Goal: Task Accomplishment & Management: Complete application form

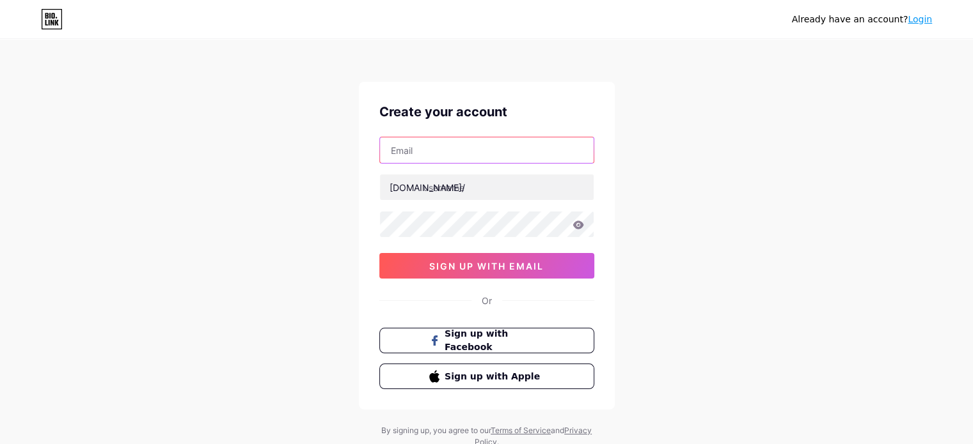
click at [517, 152] on input "text" at bounding box center [487, 150] width 214 height 26
type input "[EMAIL_ADDRESS][DOMAIN_NAME]"
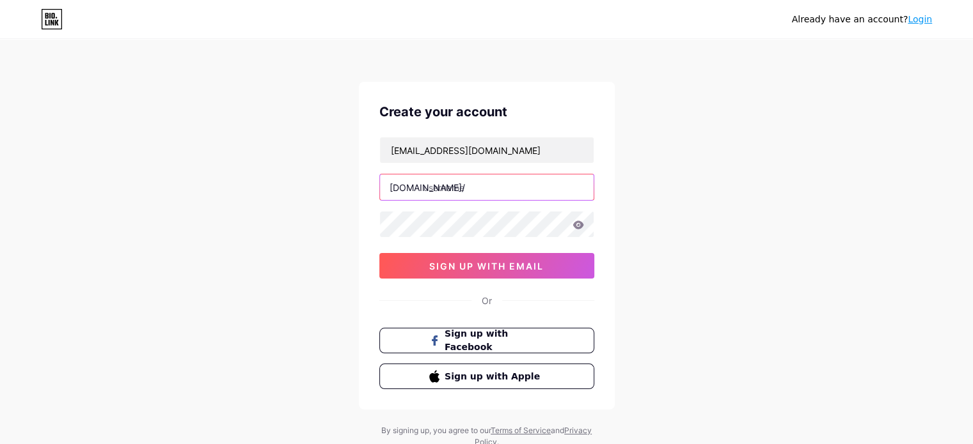
click at [511, 182] on input "text" at bounding box center [487, 188] width 214 height 26
type input "rahat565"
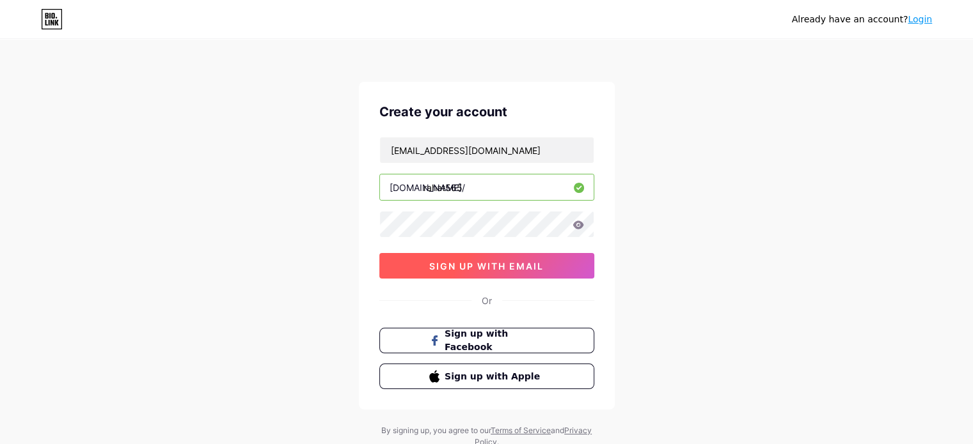
click at [509, 265] on span "sign up with email" at bounding box center [486, 266] width 114 height 11
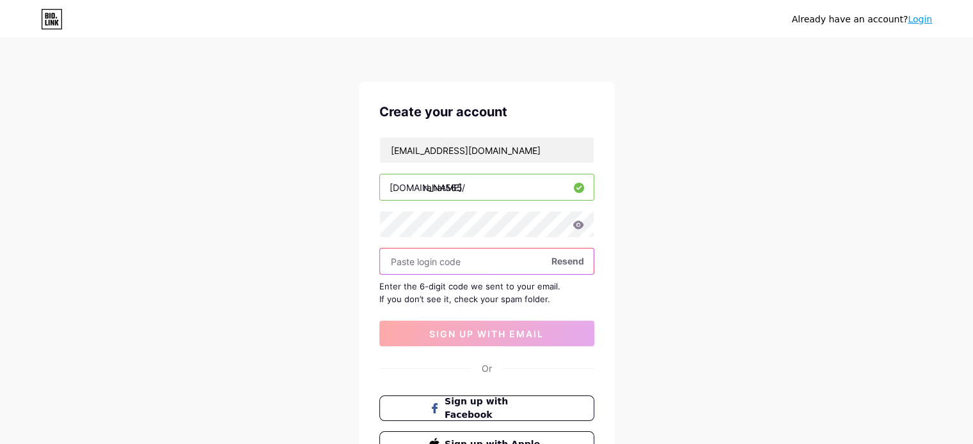
paste input "426705"
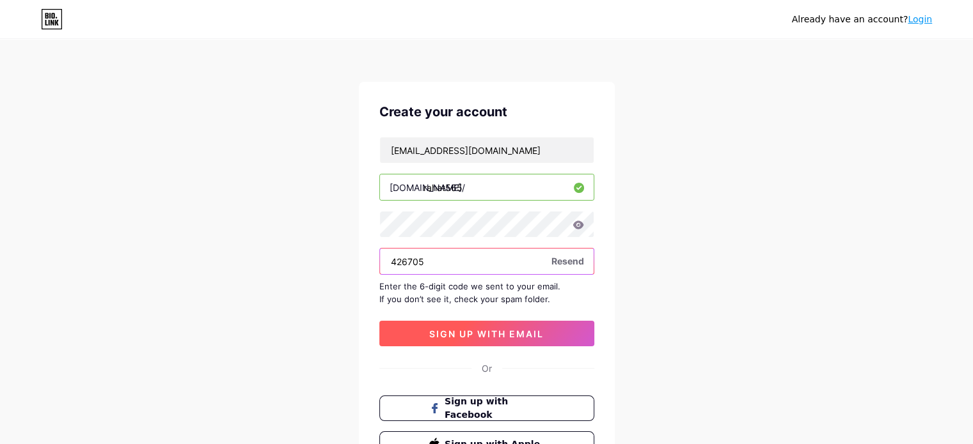
type input "426705"
click at [496, 332] on span "sign up with email" at bounding box center [486, 334] width 114 height 11
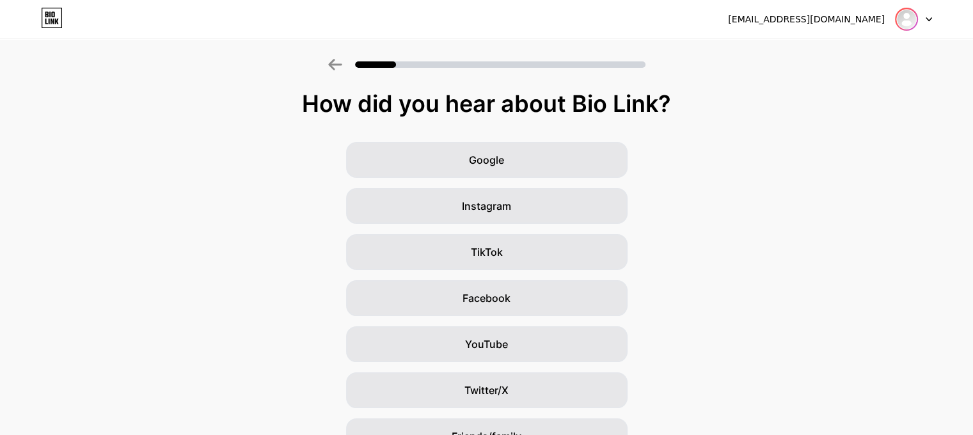
click at [916, 20] on img at bounding box center [906, 19] width 20 height 20
click at [829, 160] on div "Google Instagram TikTok Facebook YouTube Twitter/X Friends/family Other" at bounding box center [486, 321] width 973 height 358
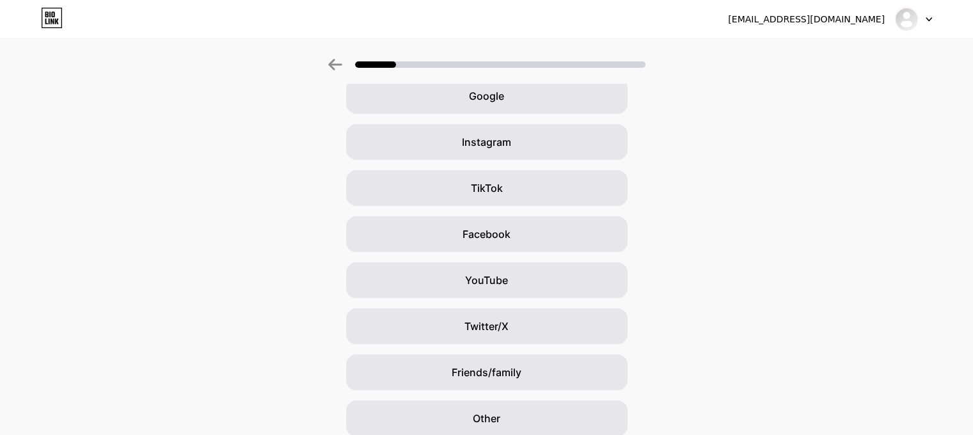
scroll to position [116, 0]
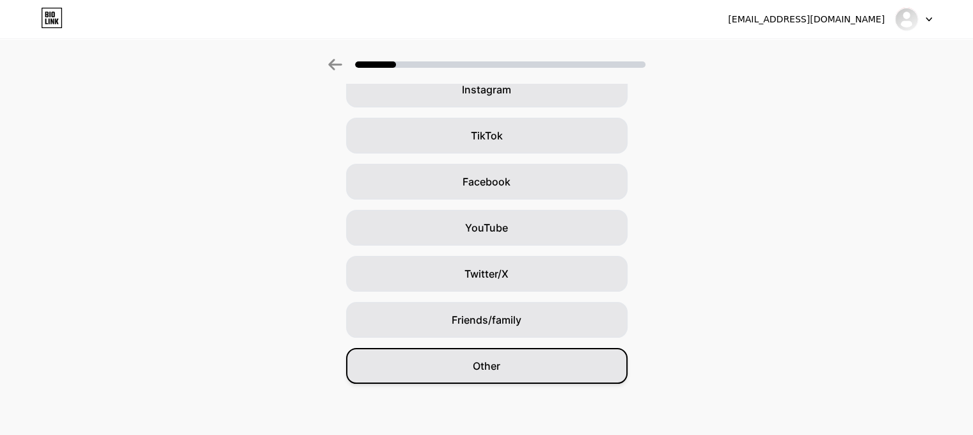
click at [560, 362] on div "Other" at bounding box center [486, 366] width 281 height 36
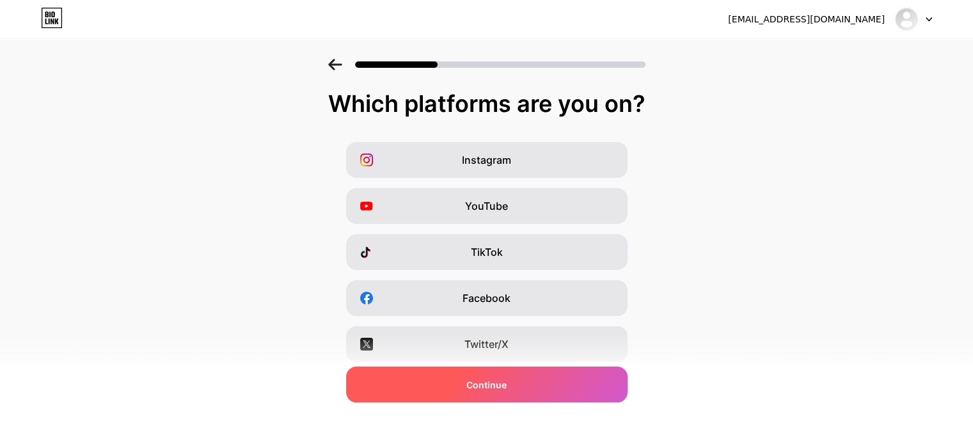
click at [547, 375] on div "Continue" at bounding box center [486, 384] width 281 height 36
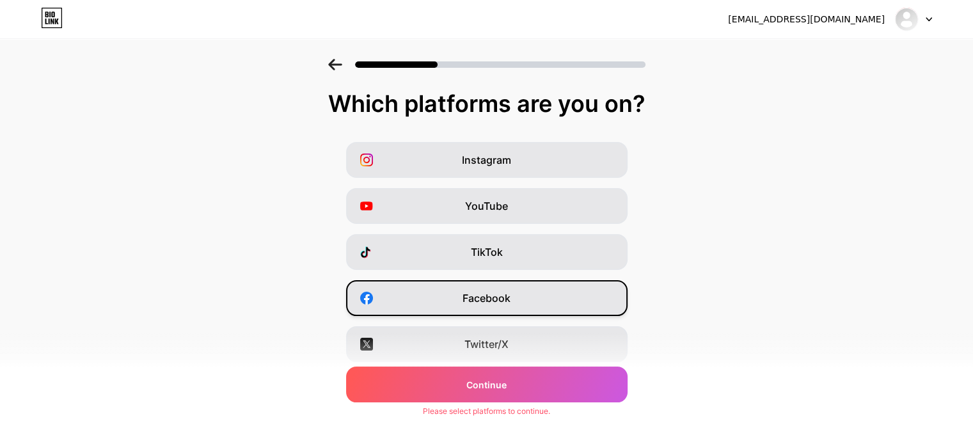
click at [548, 288] on div "Facebook" at bounding box center [486, 298] width 281 height 36
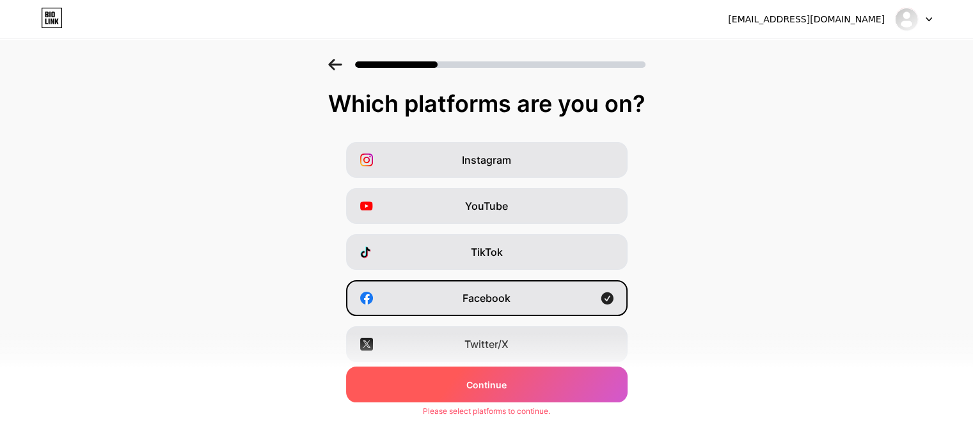
click at [567, 379] on div "Continue" at bounding box center [486, 384] width 281 height 36
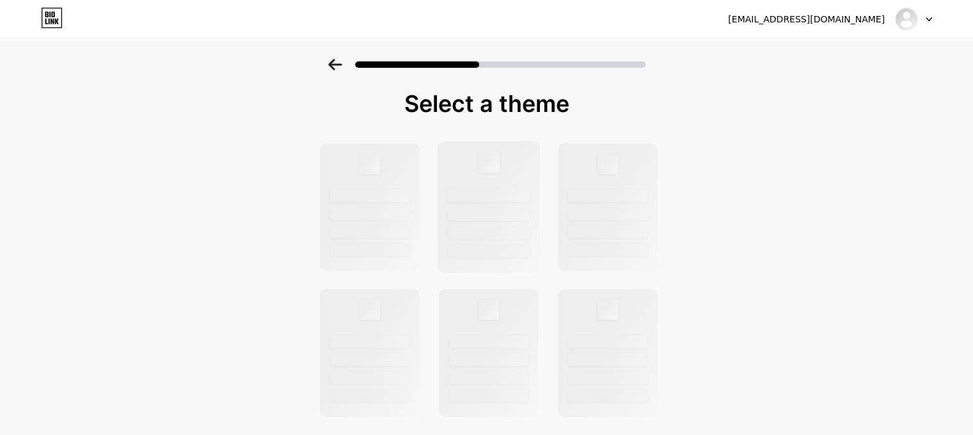
click at [527, 200] on div at bounding box center [489, 195] width 82 height 13
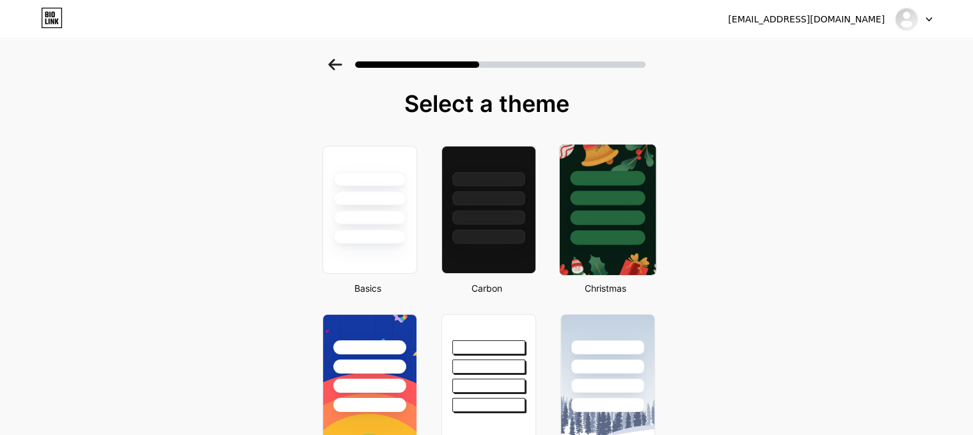
click at [591, 219] on div at bounding box center [607, 217] width 75 height 15
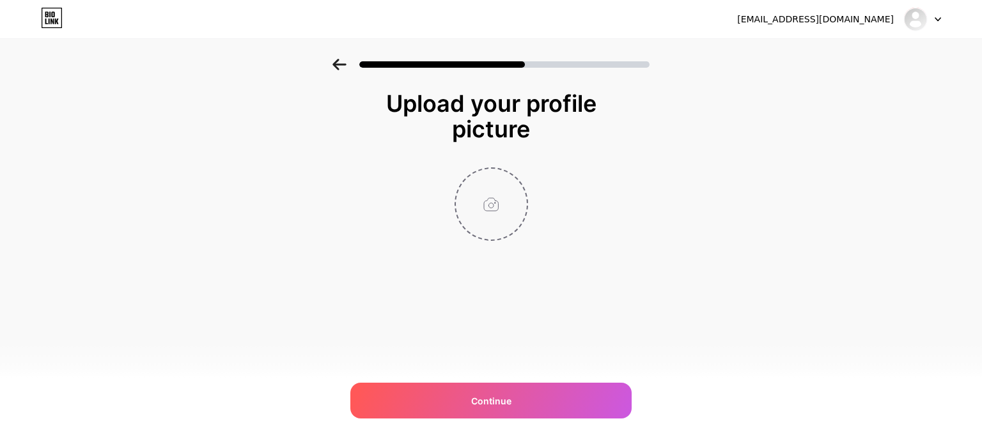
click at [505, 206] on input "file" at bounding box center [491, 204] width 71 height 71
type input "C:\fakepath\02.png"
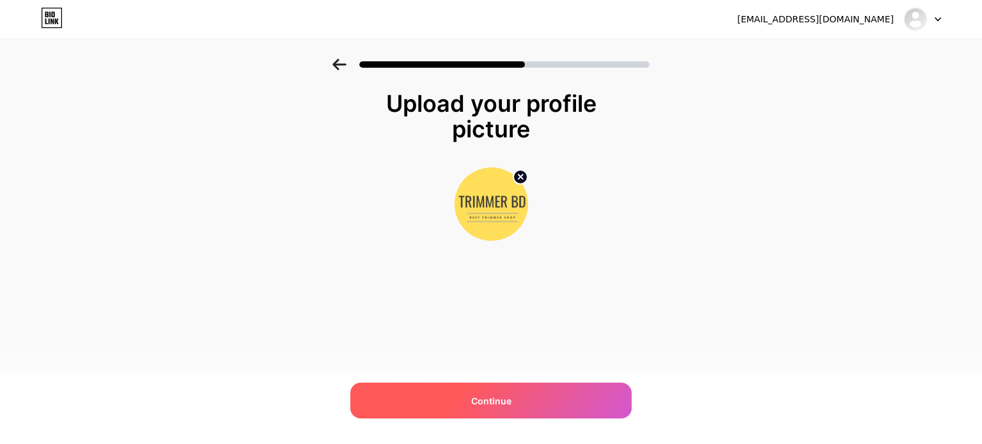
click at [515, 398] on div "Continue" at bounding box center [490, 401] width 281 height 36
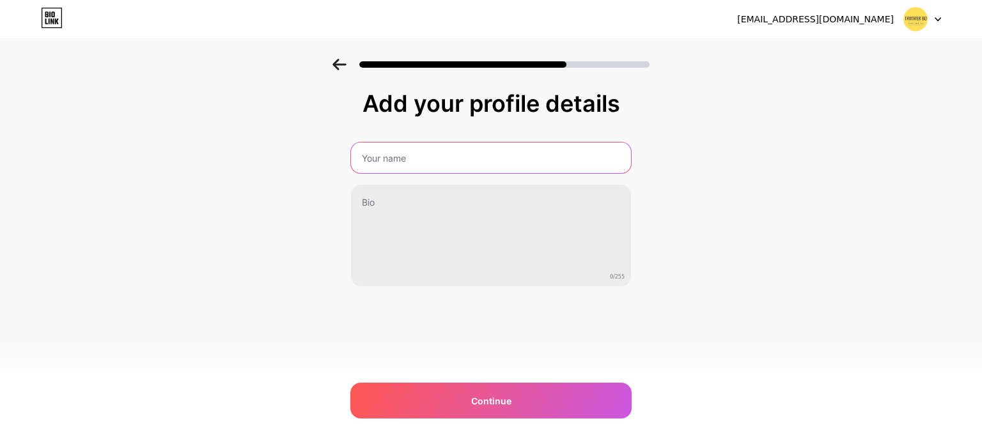
click at [490, 156] on input "text" at bounding box center [491, 158] width 280 height 31
type input "Nur Telecom"
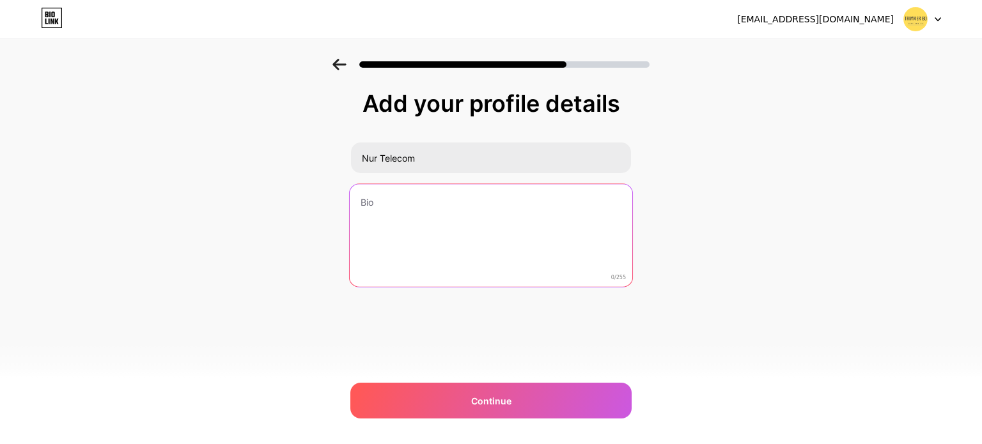
click at [468, 212] on textarea at bounding box center [491, 236] width 283 height 104
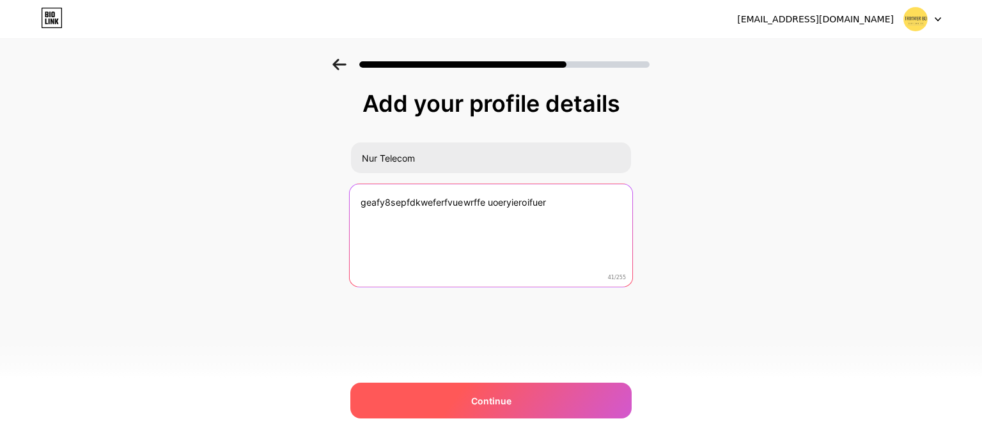
type textarea "geafy8sepfdkweferfvuewrffe uoeryieroifuer"
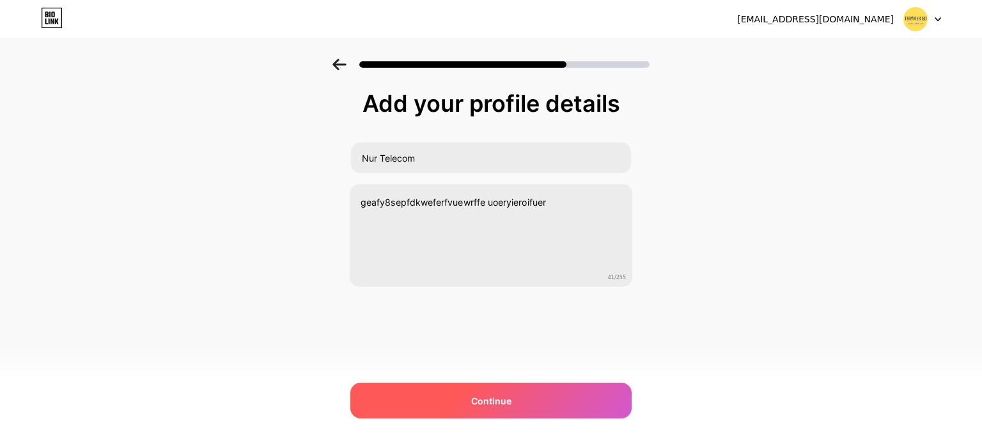
click at [583, 400] on div "Continue" at bounding box center [490, 401] width 281 height 36
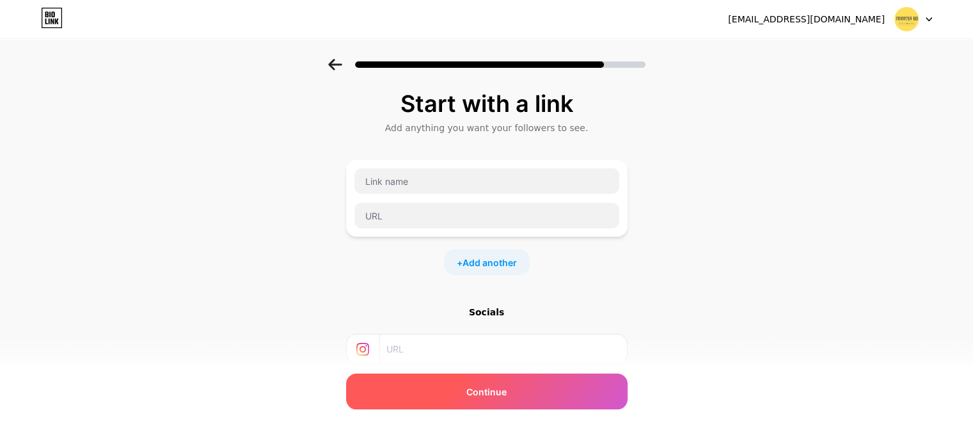
click at [579, 387] on div "Continue" at bounding box center [486, 391] width 281 height 36
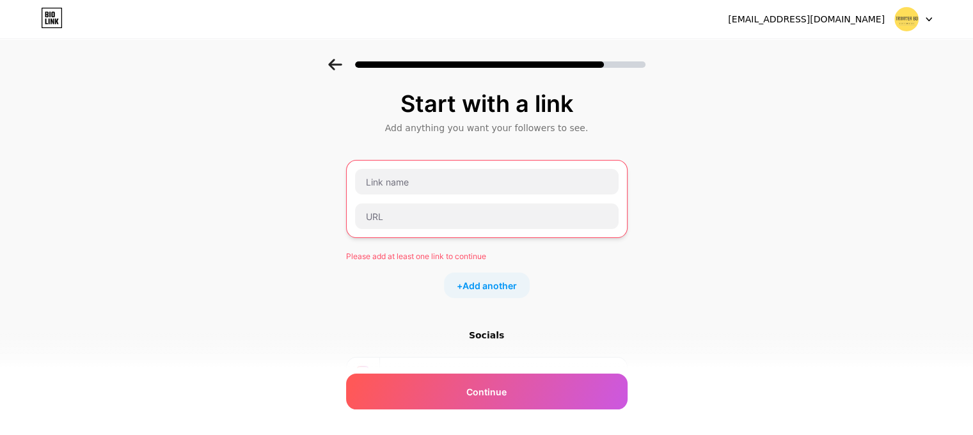
click at [512, 292] on div "+ Add another" at bounding box center [487, 285] width 86 height 26
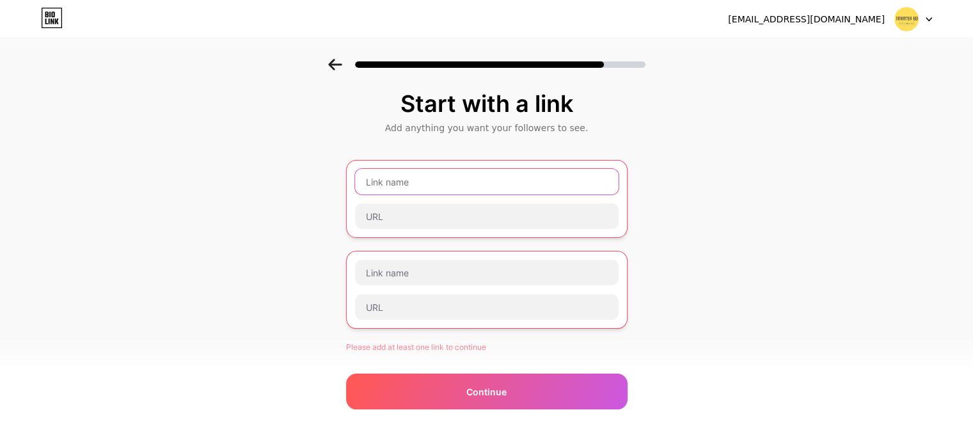
click at [433, 189] on input "text" at bounding box center [486, 182] width 263 height 26
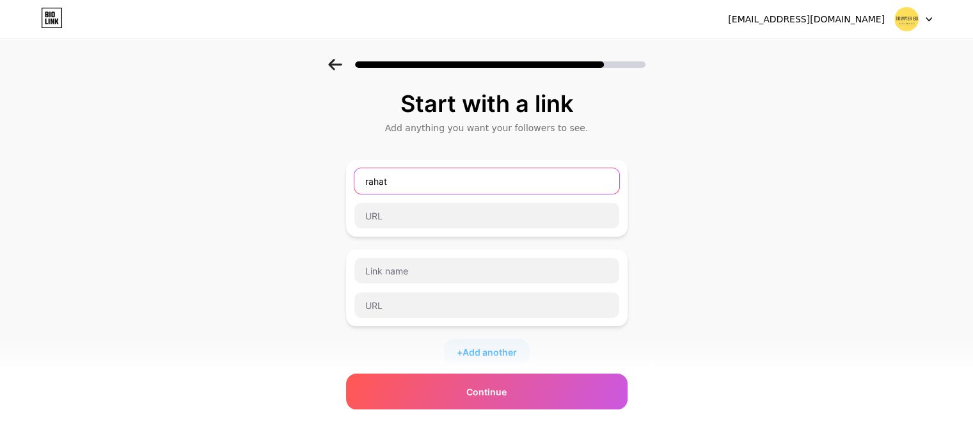
type input "rahat"
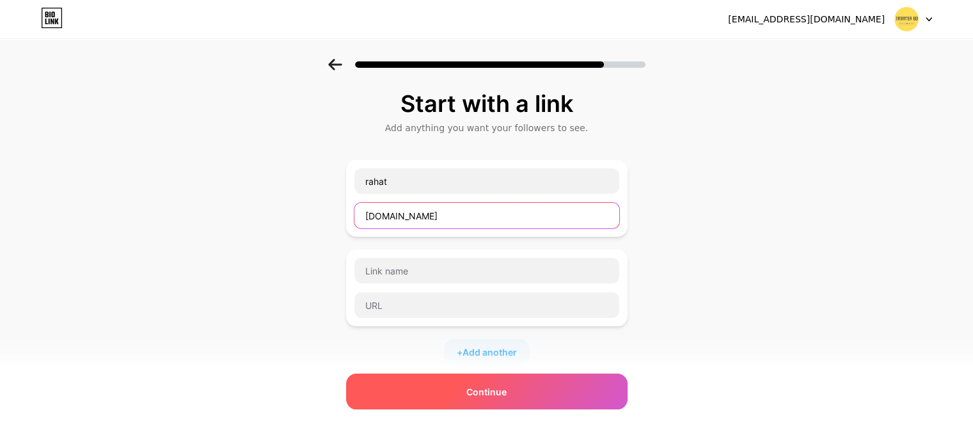
type input "[DOMAIN_NAME]"
click at [604, 373] on div "Continue" at bounding box center [486, 391] width 281 height 36
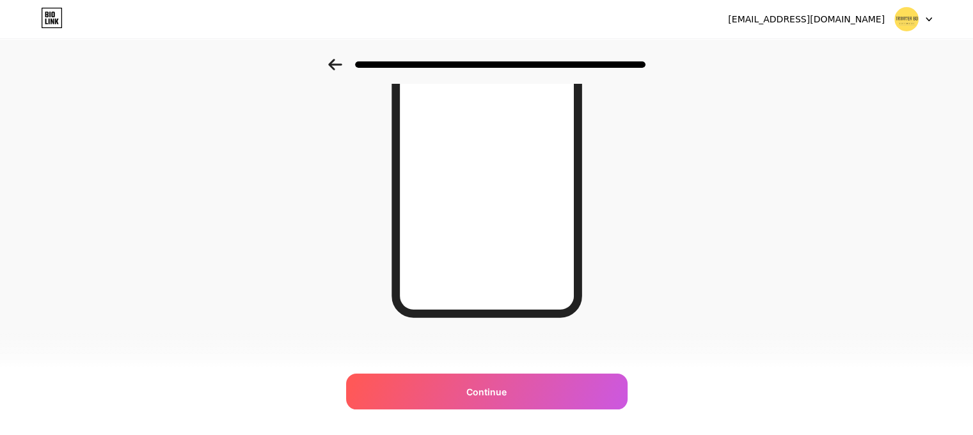
scroll to position [207, 0]
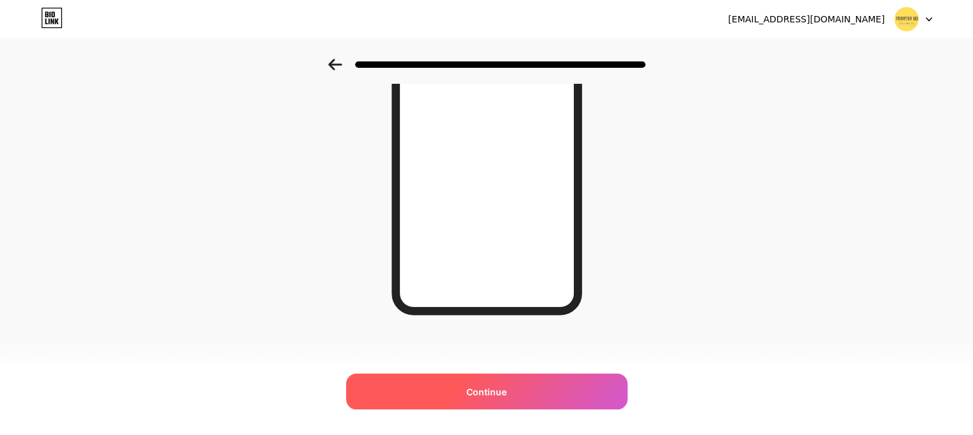
click at [582, 382] on div "Continue" at bounding box center [486, 391] width 281 height 36
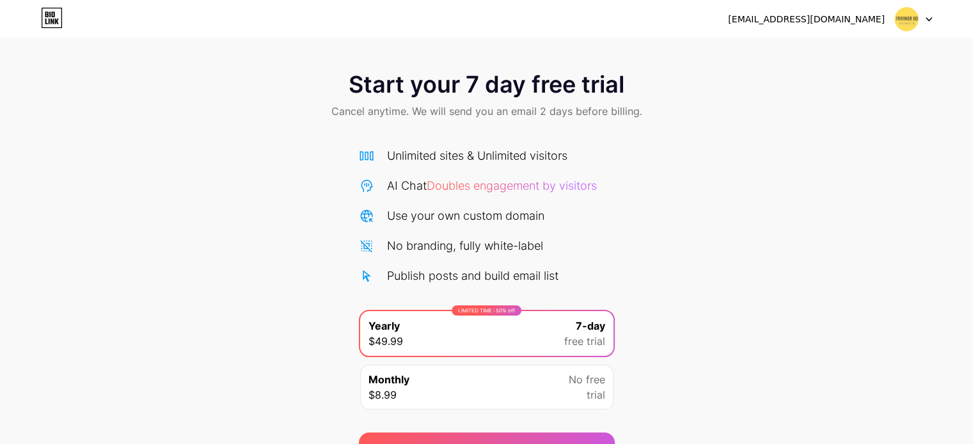
scroll to position [69, 0]
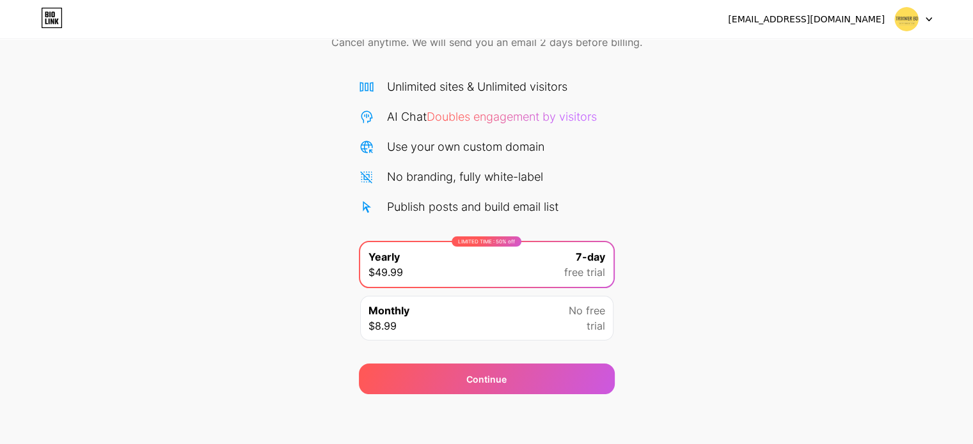
click at [918, 22] on span at bounding box center [906, 19] width 24 height 24
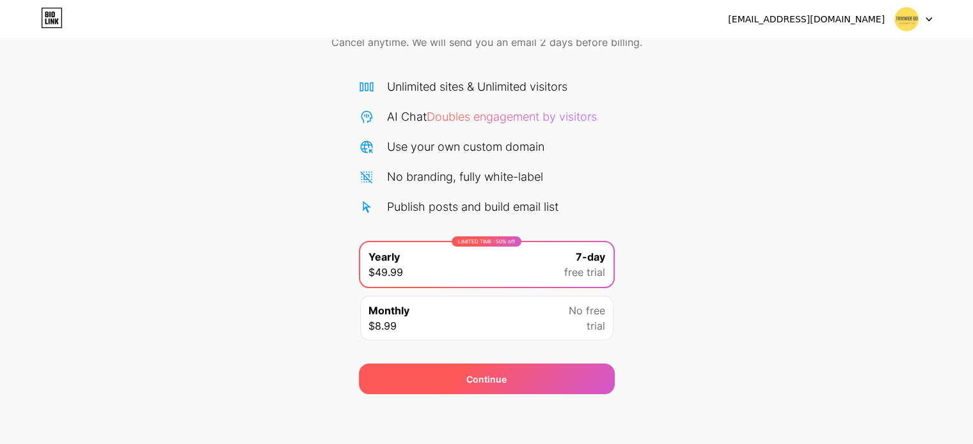
click at [577, 375] on div "Continue" at bounding box center [487, 379] width 256 height 31
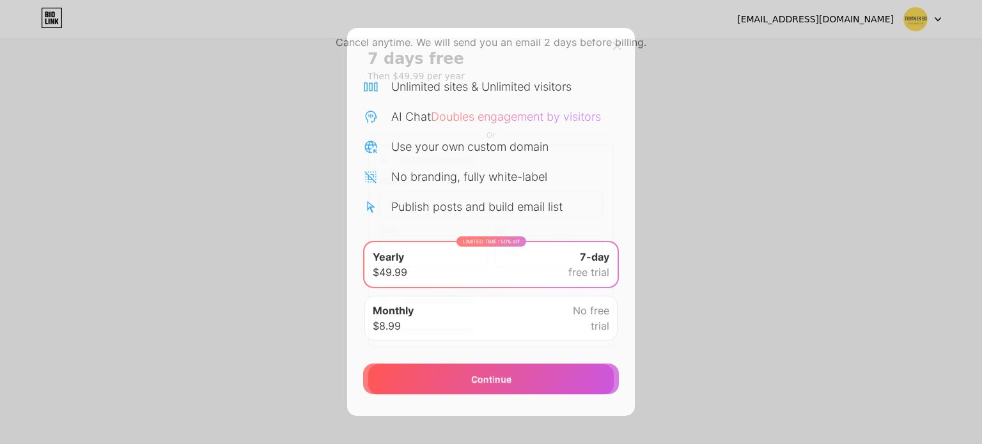
click at [591, 272] on div at bounding box center [491, 247] width 246 height 210
click at [622, 42] on icon at bounding box center [617, 46] width 10 height 10
